Goal: Task Accomplishment & Management: Manage account settings

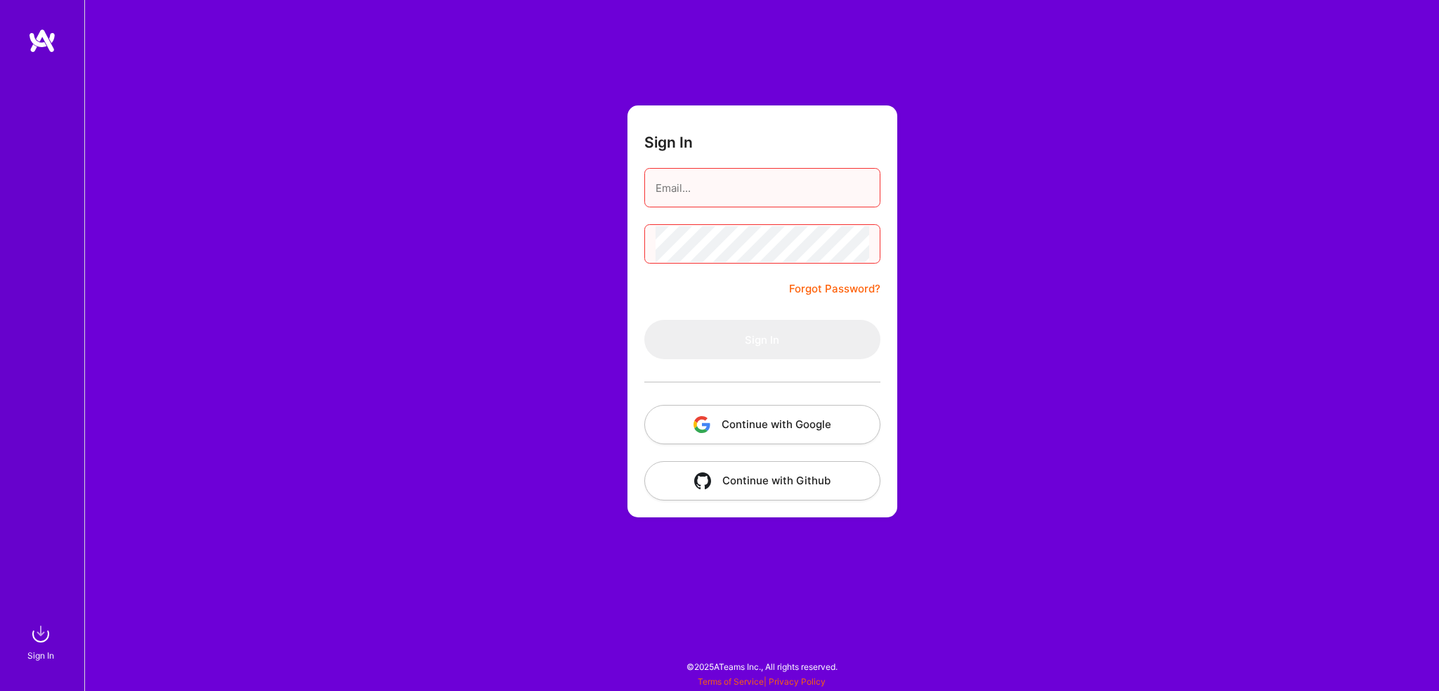
click at [754, 426] on button "Continue with Google" at bounding box center [762, 424] width 236 height 39
click at [687, 186] on input "email" at bounding box center [762, 188] width 214 height 36
type input "[EMAIL_ADDRESS][DOMAIN_NAME]"
click at [723, 296] on form "Sign In [EMAIL_ADDRESS][DOMAIN_NAME] Forgot Password? Sign In Continue with Goo…" at bounding box center [762, 311] width 270 height 412
click at [833, 288] on link "Forgot Password?" at bounding box center [834, 288] width 91 height 17
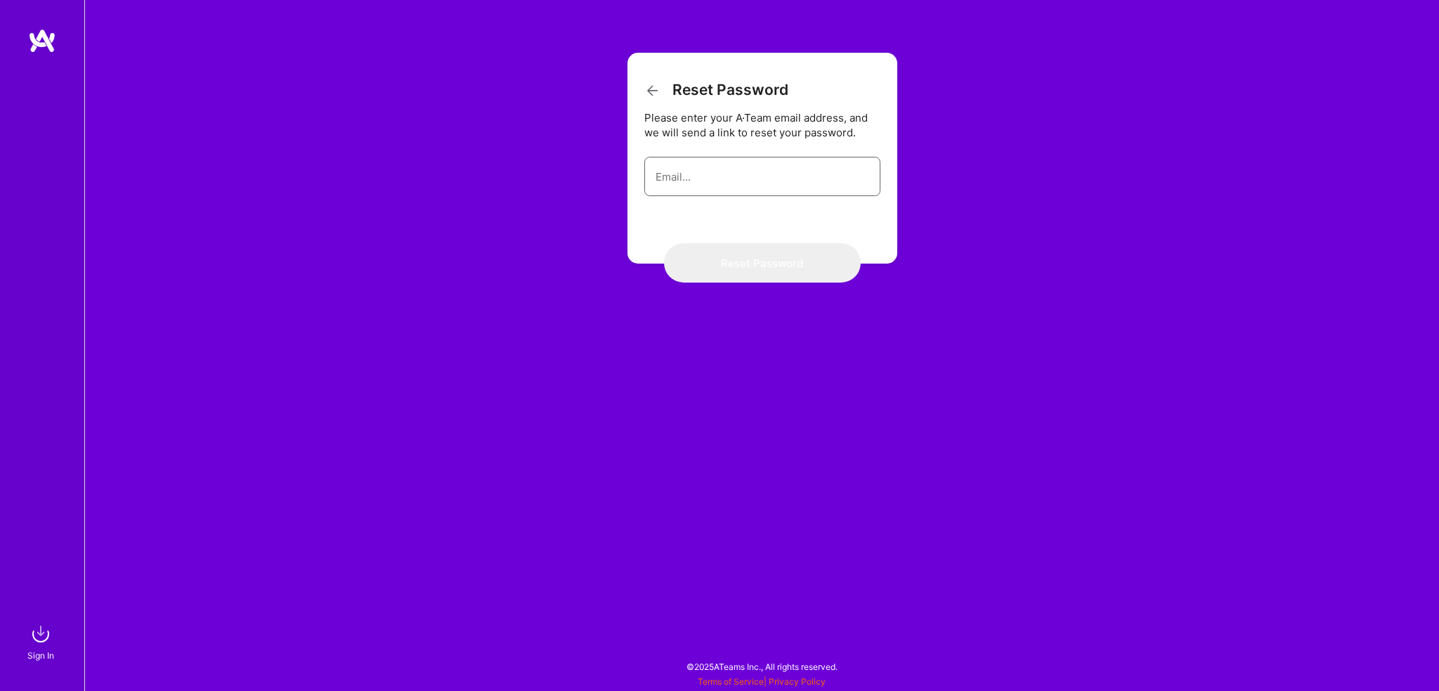
drag, startPoint x: 705, startPoint y: 190, endPoint x: 721, endPoint y: 182, distance: 17.3
click at [705, 189] on input "email" at bounding box center [762, 177] width 214 height 36
type input "[EMAIL_ADDRESS][DOMAIN_NAME]"
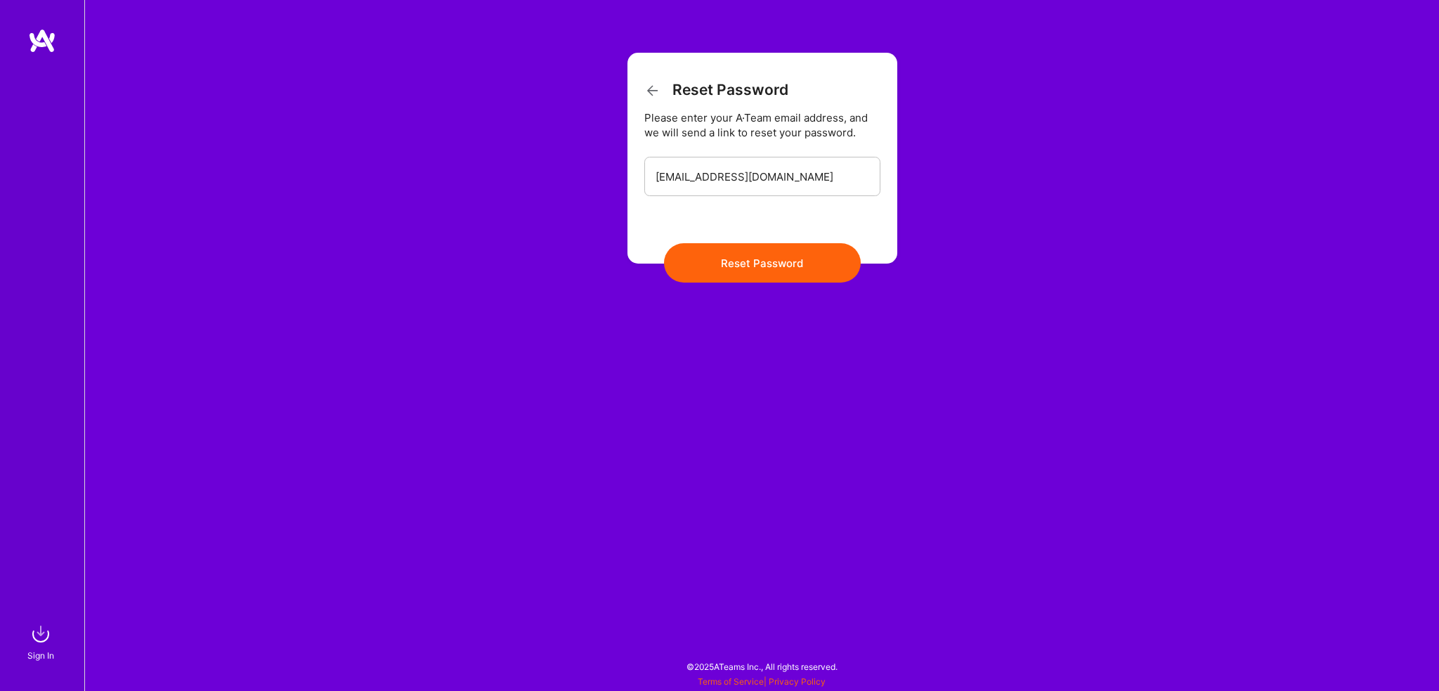
click at [761, 263] on button "Reset Password" at bounding box center [762, 262] width 197 height 39
click at [38, 40] on img at bounding box center [42, 40] width 28 height 25
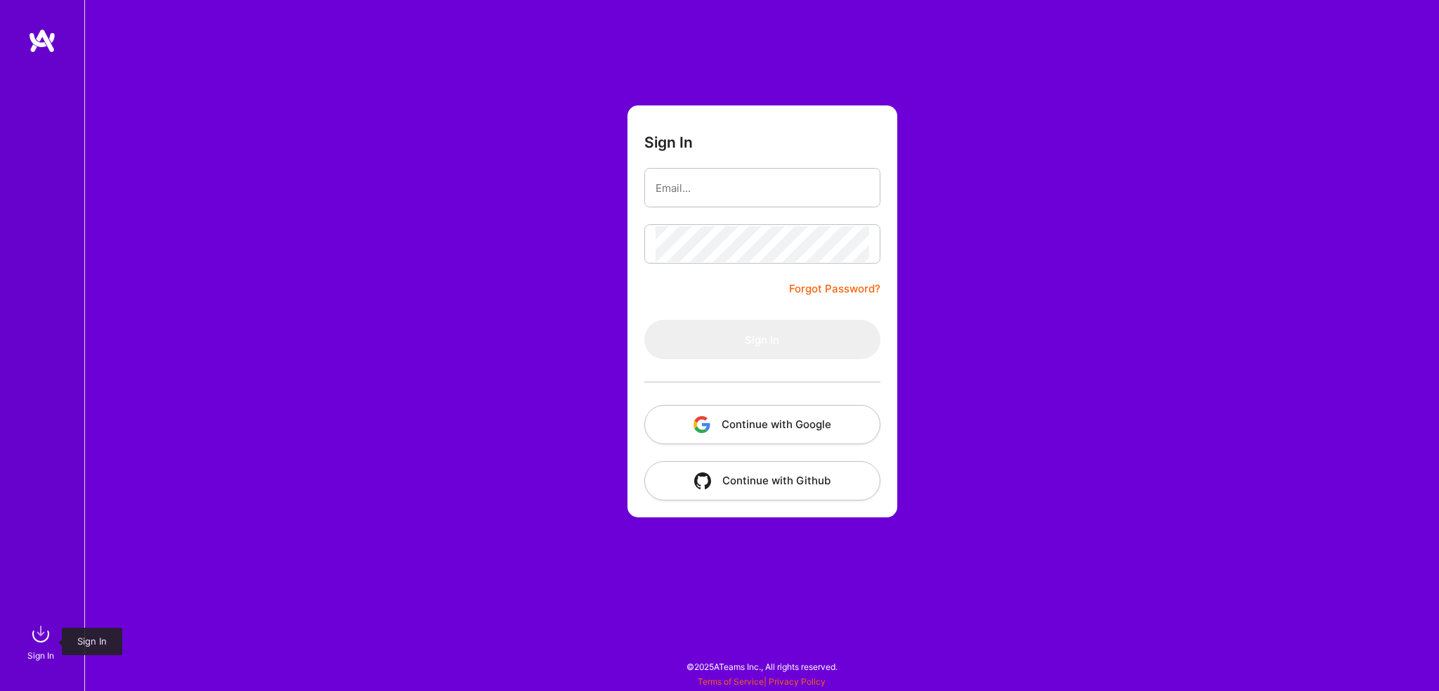
click at [44, 637] on img at bounding box center [41, 634] width 28 height 28
click at [45, 637] on img at bounding box center [41, 634] width 28 height 28
click at [44, 41] on img at bounding box center [42, 40] width 28 height 25
click at [754, 421] on button "Continue with Google" at bounding box center [762, 424] width 236 height 39
click at [846, 293] on link "Forgot Password?" at bounding box center [834, 288] width 91 height 17
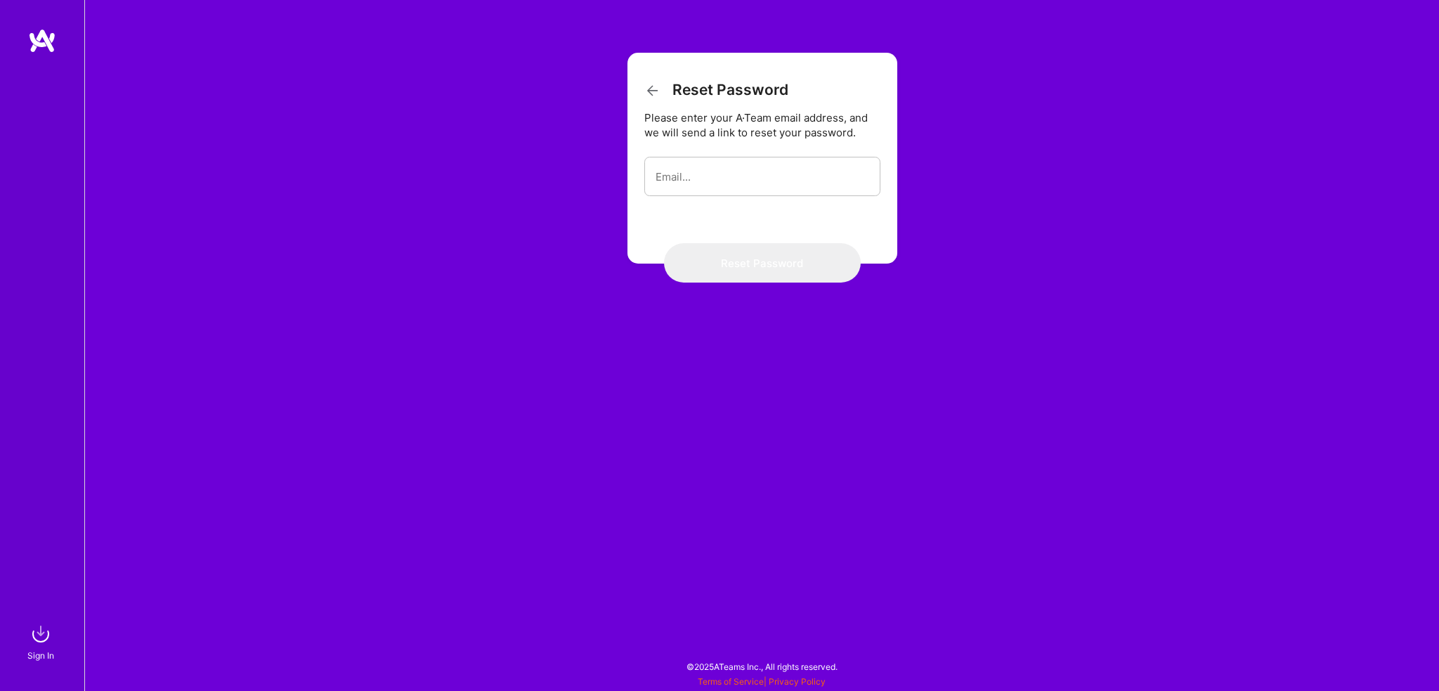
click at [639, 80] on form "Reset Password Please enter your A·Team email address, and we will send a link …" at bounding box center [762, 158] width 270 height 211
click at [645, 86] on icon at bounding box center [652, 90] width 17 height 17
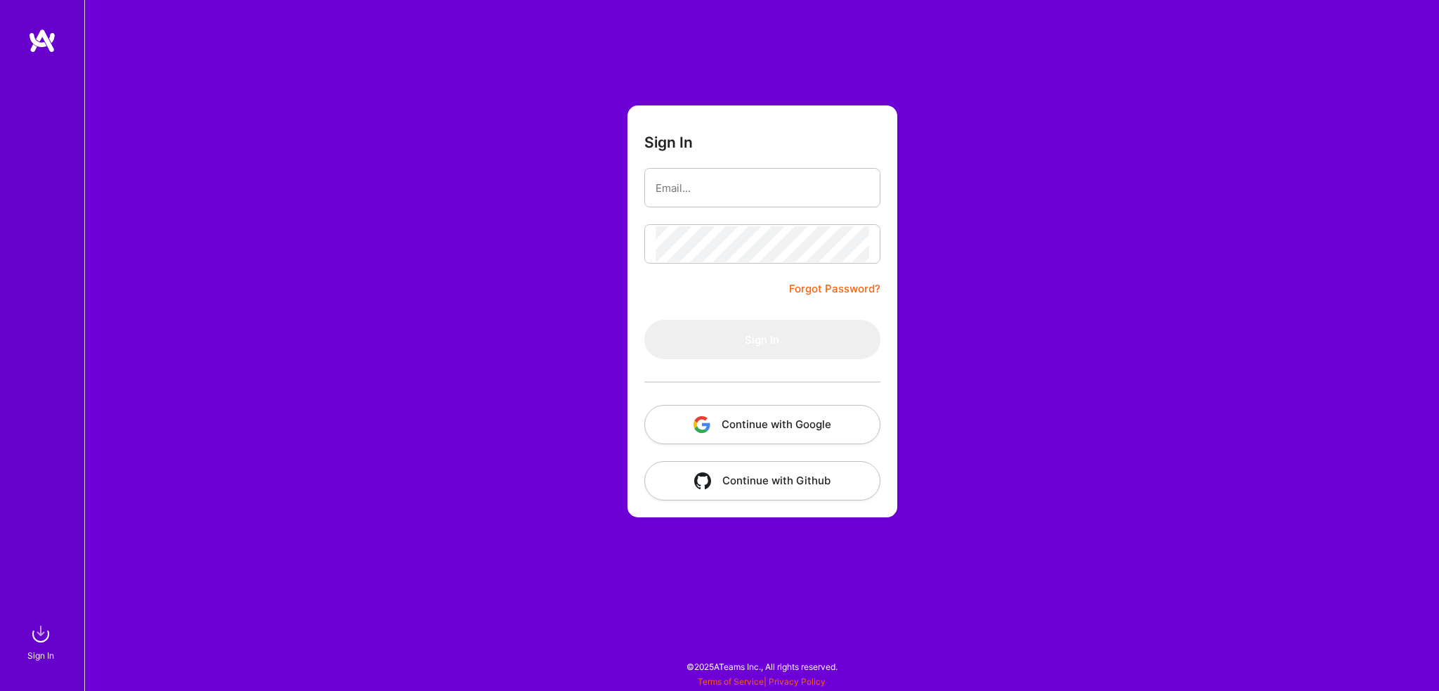
click at [39, 39] on img at bounding box center [42, 40] width 28 height 25
